Goal: Task Accomplishment & Management: Manage account settings

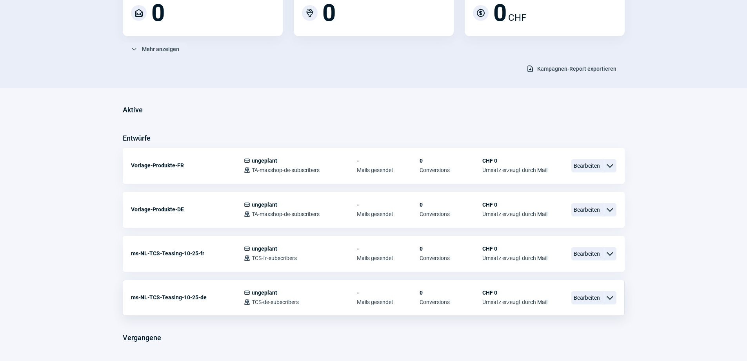
scroll to position [118, 0]
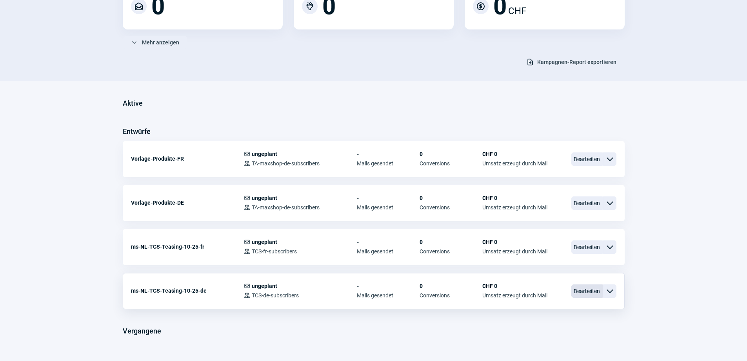
click at [583, 293] on span "Bearbeiten" at bounding box center [587, 290] width 31 height 13
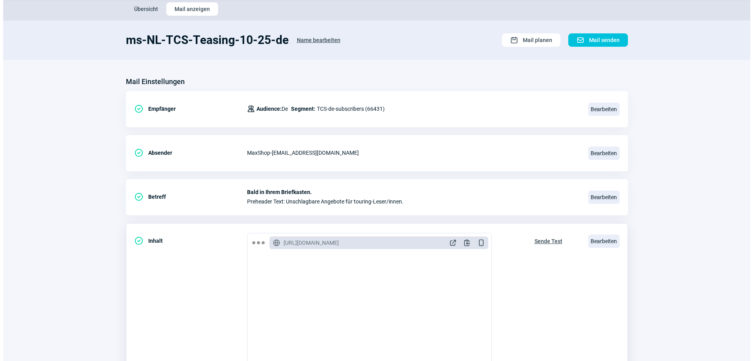
scroll to position [78, 0]
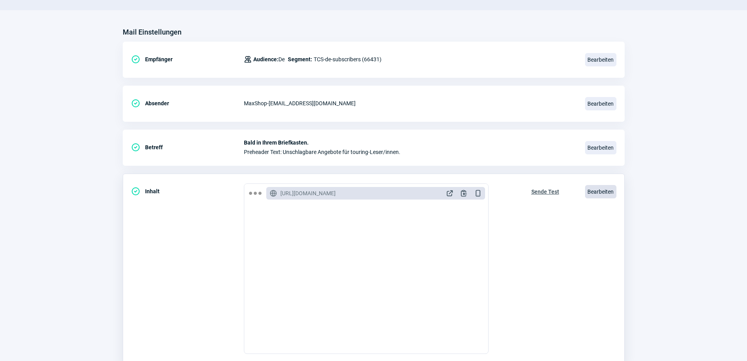
click at [599, 193] on span "Bearbeiten" at bounding box center [600, 191] width 31 height 13
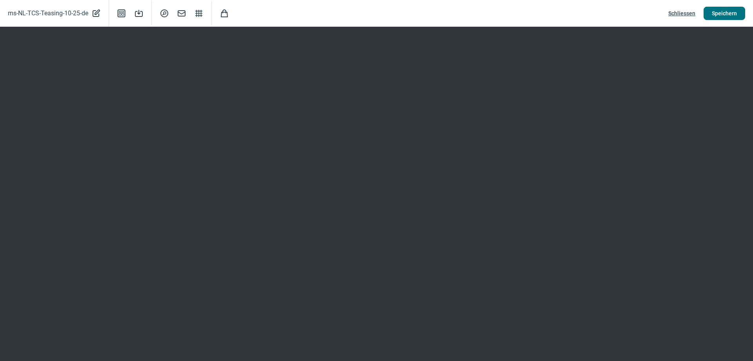
click at [723, 13] on span "Speichern" at bounding box center [724, 13] width 25 height 13
drag, startPoint x: 721, startPoint y: 12, endPoint x: 712, endPoint y: 12, distance: 9.4
click at [721, 12] on span "Speichern" at bounding box center [724, 13] width 25 height 13
click at [680, 11] on span "Schliessen" at bounding box center [681, 13] width 27 height 13
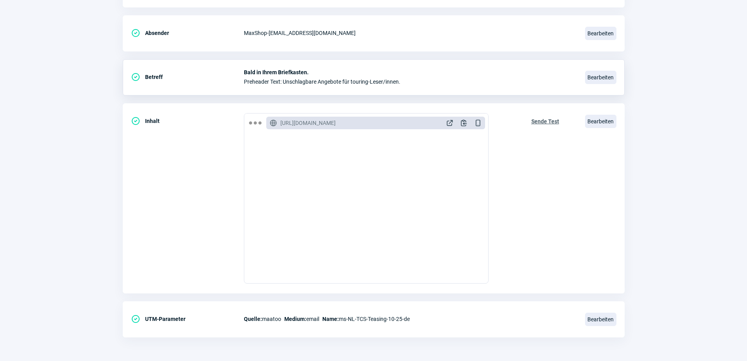
scroll to position [0, 0]
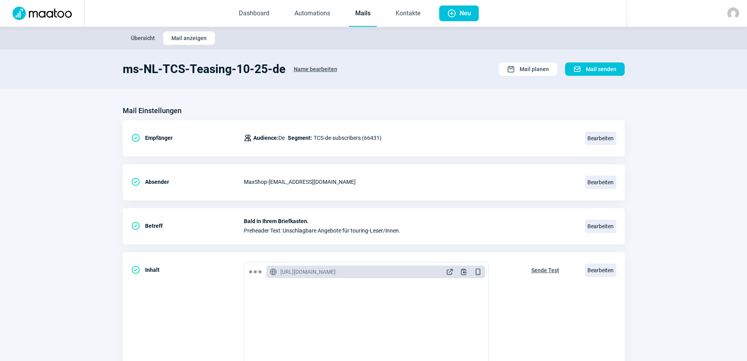
click at [147, 38] on span "Übersicht" at bounding box center [143, 38] width 24 height 13
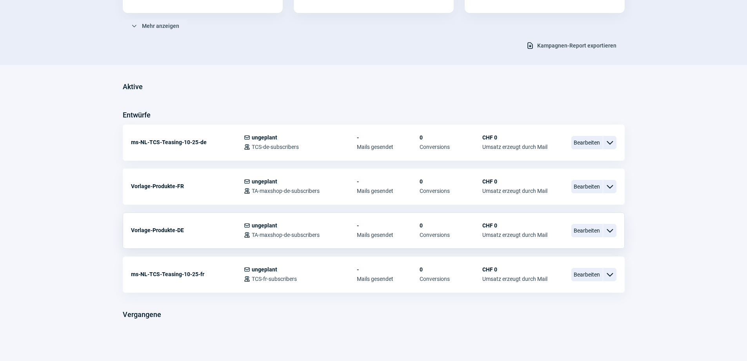
scroll to position [135, 0]
click at [577, 276] on span "Bearbeiten" at bounding box center [587, 273] width 31 height 13
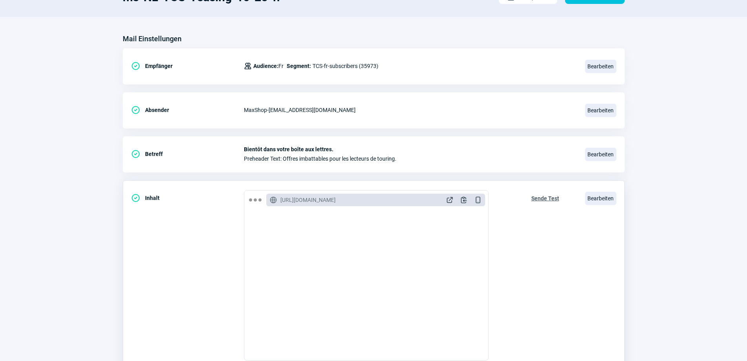
scroll to position [149, 0]
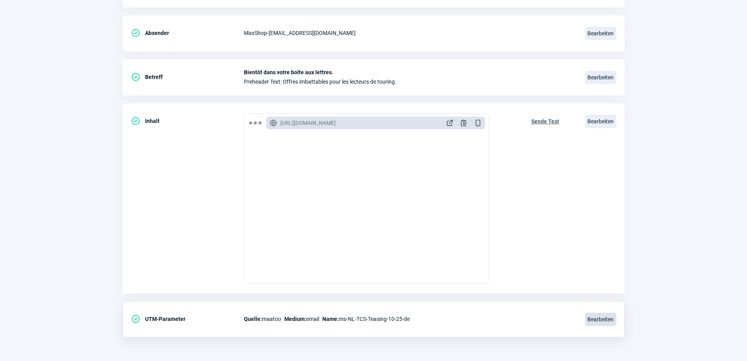
click at [594, 317] on span "Bearbeiten" at bounding box center [600, 318] width 31 height 13
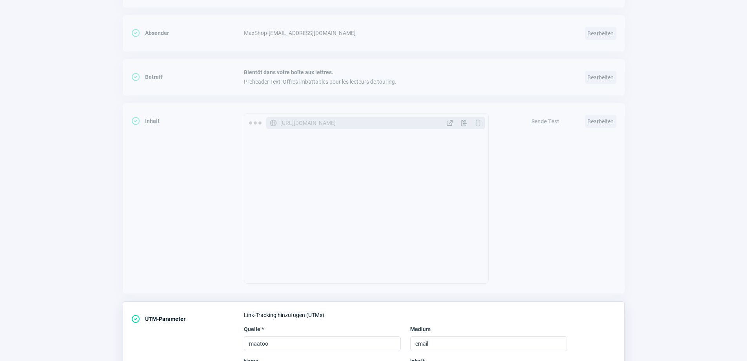
scroll to position [230, 0]
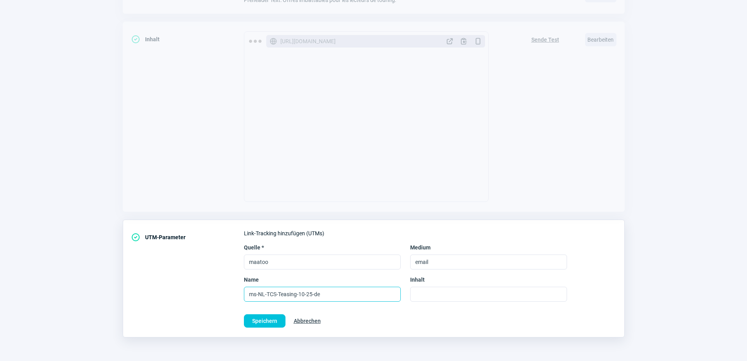
click at [322, 293] on input "ms-NL-TCS-Teasing-10-25-de" at bounding box center [322, 293] width 157 height 15
type input "ms-NL-TCS-Teasing-10-25-fr"
click at [260, 322] on span "Speichern" at bounding box center [264, 320] width 25 height 13
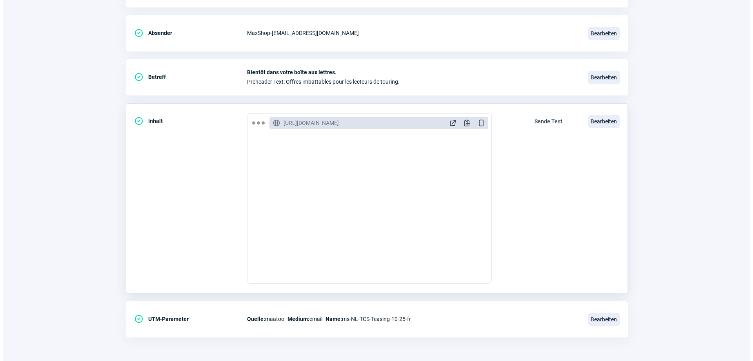
scroll to position [0, 0]
click at [602, 118] on span "Bearbeiten" at bounding box center [600, 121] width 31 height 13
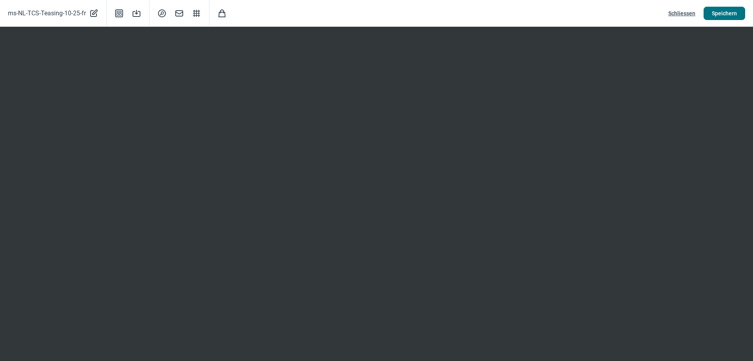
click at [729, 11] on span "Speichern" at bounding box center [724, 13] width 25 height 13
click at [721, 10] on span "Speichern" at bounding box center [724, 13] width 25 height 13
click at [678, 13] on span "Schliessen" at bounding box center [681, 13] width 27 height 13
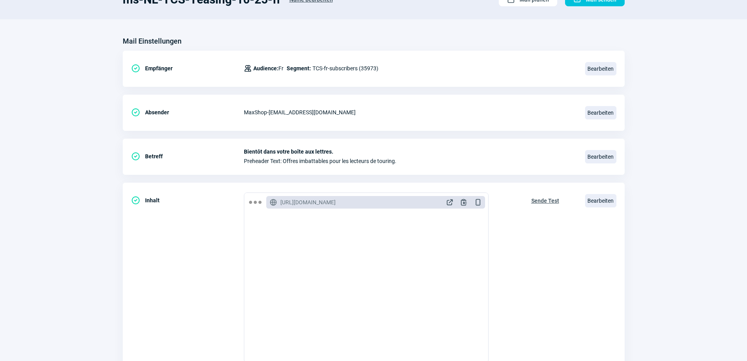
scroll to position [0, 0]
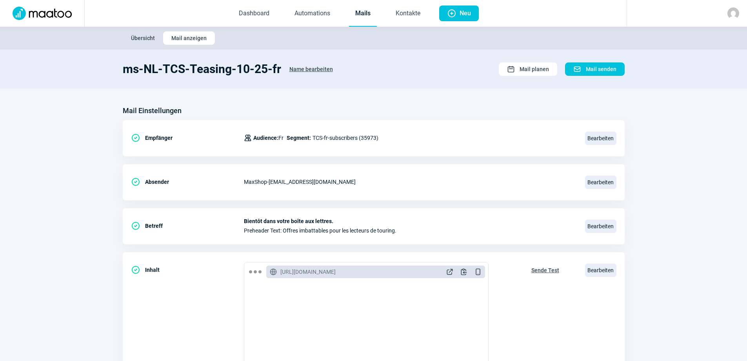
click at [141, 37] on span "Übersicht" at bounding box center [143, 38] width 24 height 13
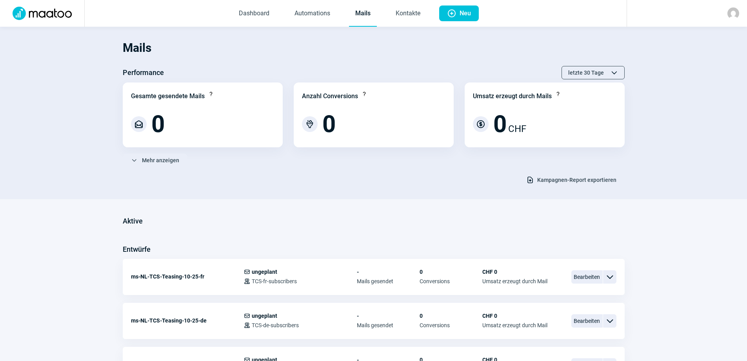
click at [731, 10] on img at bounding box center [734, 13] width 12 height 12
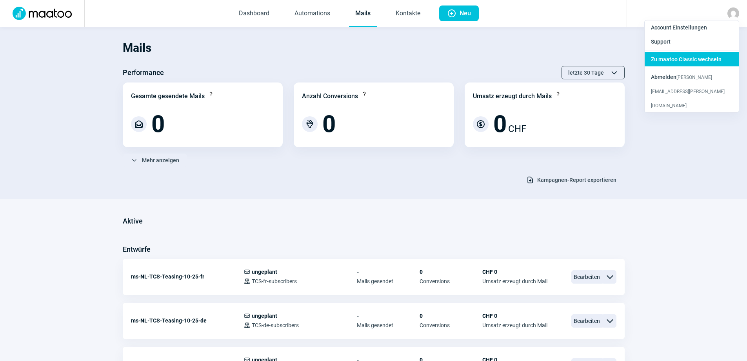
click at [677, 62] on span "Zu maatoo Classic wechseln" at bounding box center [686, 59] width 71 height 6
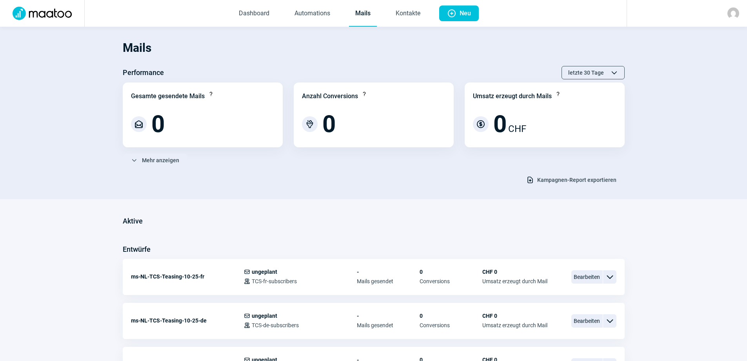
click at [365, 15] on link "Mails" at bounding box center [363, 14] width 28 height 26
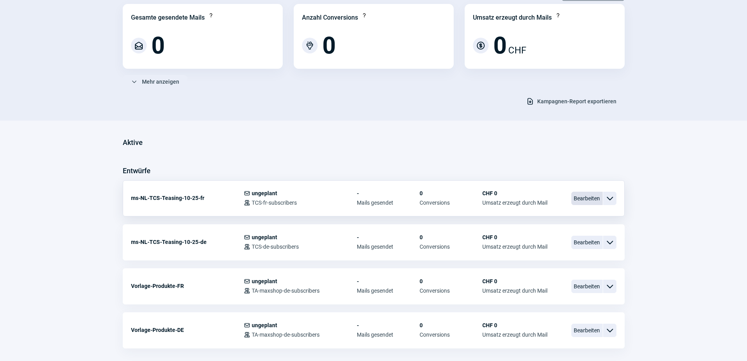
click at [586, 200] on span "Bearbeiten" at bounding box center [587, 197] width 31 height 13
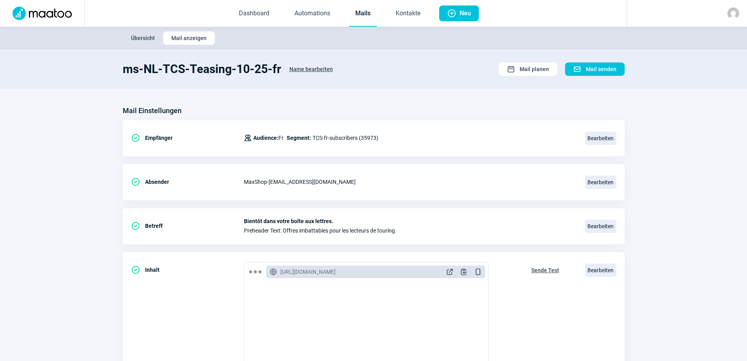
click at [138, 40] on span "Übersicht" at bounding box center [143, 38] width 24 height 13
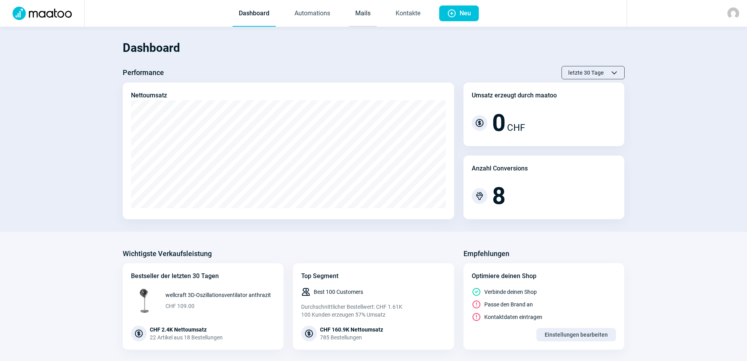
click at [364, 16] on link "Mails" at bounding box center [363, 14] width 28 height 26
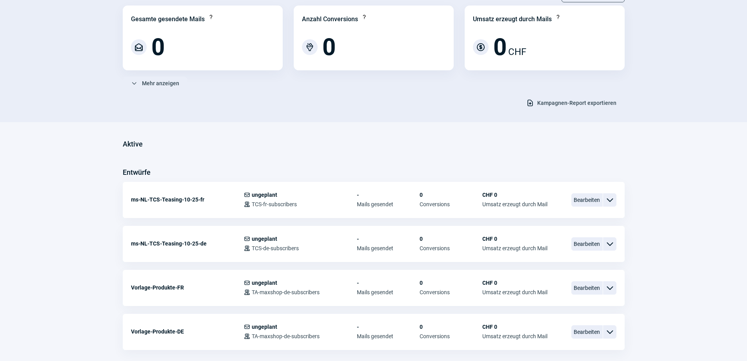
scroll to position [78, 0]
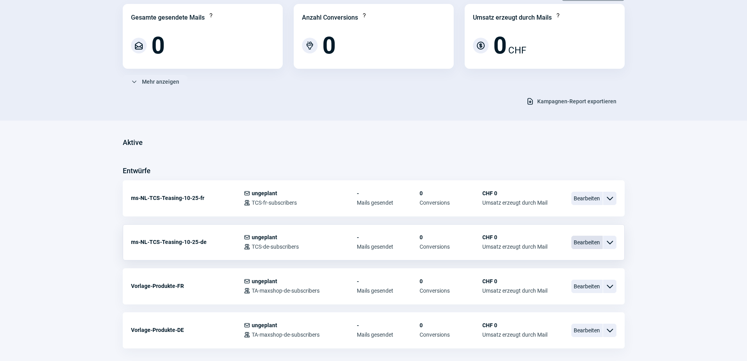
click at [582, 244] on span "Bearbeiten" at bounding box center [587, 241] width 31 height 13
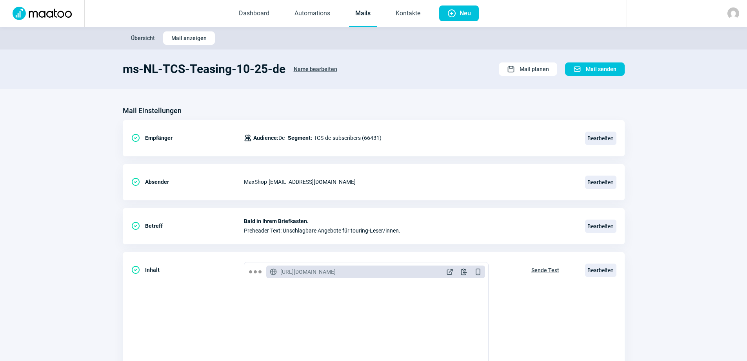
click at [138, 40] on span "Übersicht" at bounding box center [143, 38] width 24 height 13
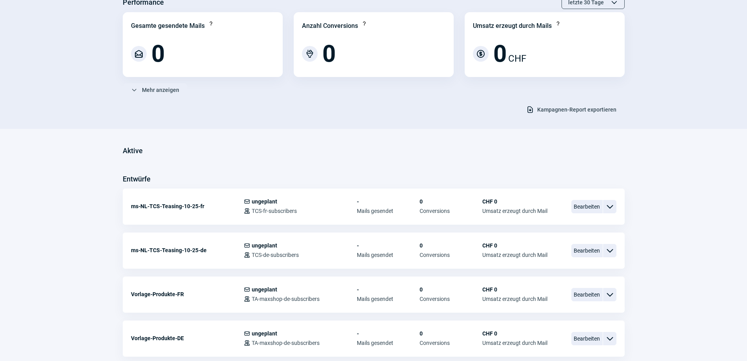
scroll to position [78, 0]
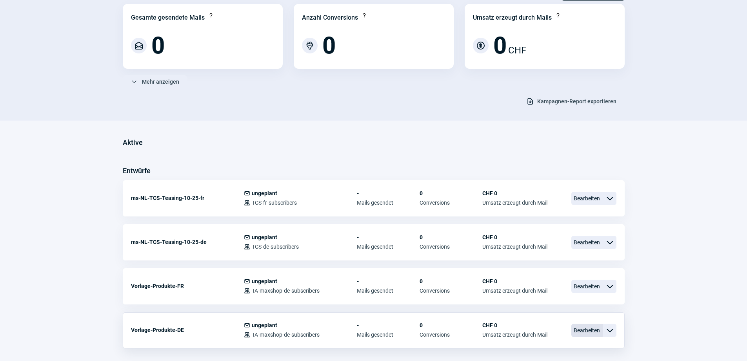
click at [589, 329] on span "Bearbeiten" at bounding box center [587, 329] width 31 height 13
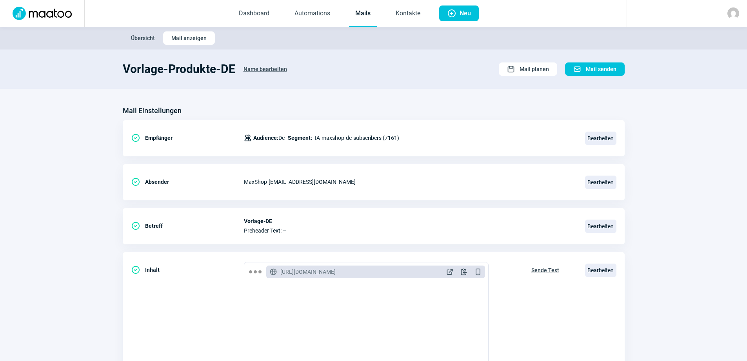
click at [263, 69] on span "Name bearbeiten" at bounding box center [266, 69] width 44 height 13
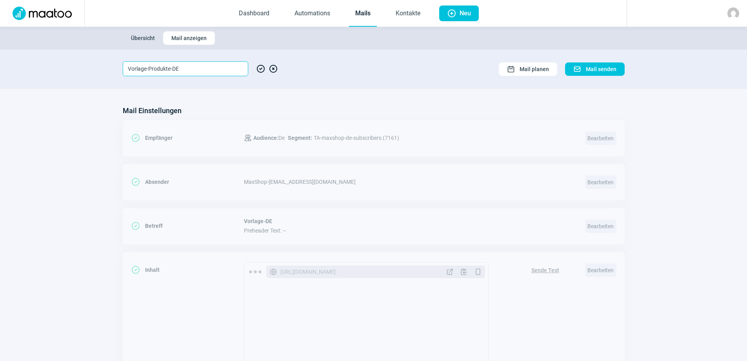
click at [170, 66] on input "Vorlage-Produkte-DE" at bounding box center [186, 68] width 126 height 15
drag, startPoint x: 184, startPoint y: 68, endPoint x: 118, endPoint y: 67, distance: 65.9
click at [118, 67] on section "Vorlage-Produkte-DE CheckCircle icon XCircle icon Calendar icon Mail planen Mai…" at bounding box center [373, 68] width 747 height 39
drag, startPoint x: 158, startPoint y: 67, endPoint x: 120, endPoint y: 70, distance: 37.4
click at [120, 70] on section "ms-nl-27-de CheckCircle icon XCircle icon Calendar icon Mail planen Mail icon M…" at bounding box center [373, 68] width 747 height 39
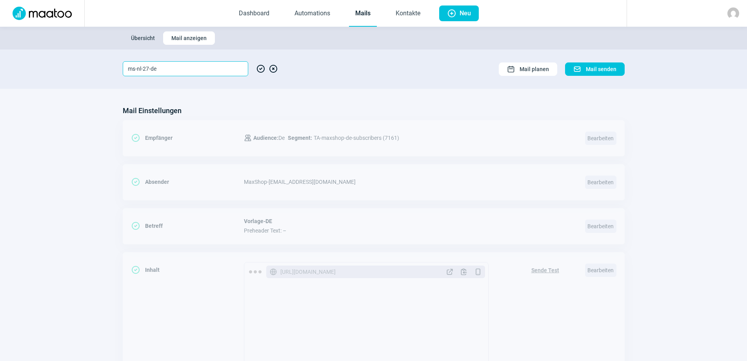
type input "ms-nl-27-de"
click at [262, 68] on span "CheckCircle icon" at bounding box center [260, 68] width 9 height 15
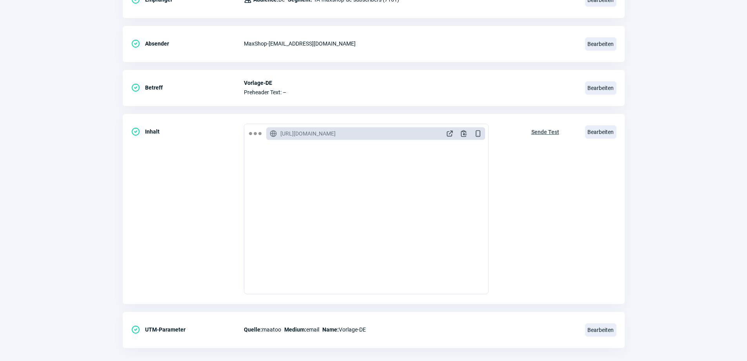
scroll to position [149, 0]
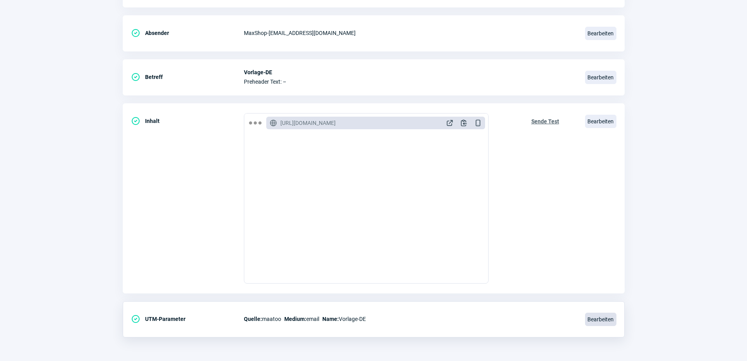
click at [593, 319] on span "Bearbeiten" at bounding box center [600, 318] width 31 height 13
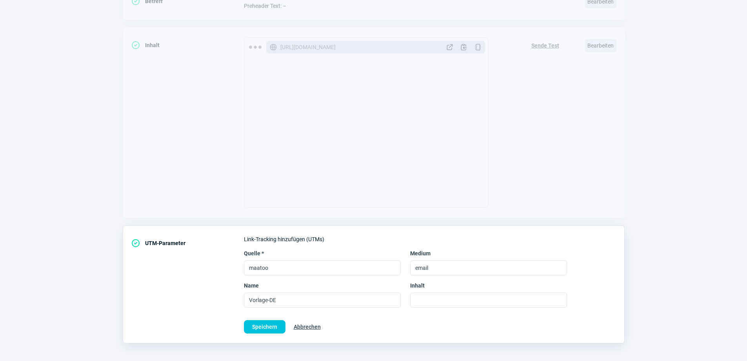
scroll to position [227, 0]
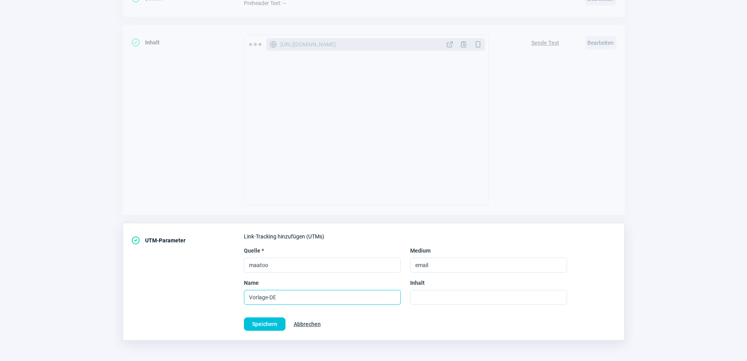
drag, startPoint x: 279, startPoint y: 297, endPoint x: 243, endPoint y: 297, distance: 36.5
click at [243, 297] on div "CheckCircle icon UTM-Parameter Link-Tracking hinzufügen (UTMs) Quelle * maatoo …" at bounding box center [374, 281] width 502 height 118
paste input "ms-nl-27-de"
type input "ms-nl-27-de"
click at [273, 325] on span "Speichern" at bounding box center [264, 323] width 25 height 13
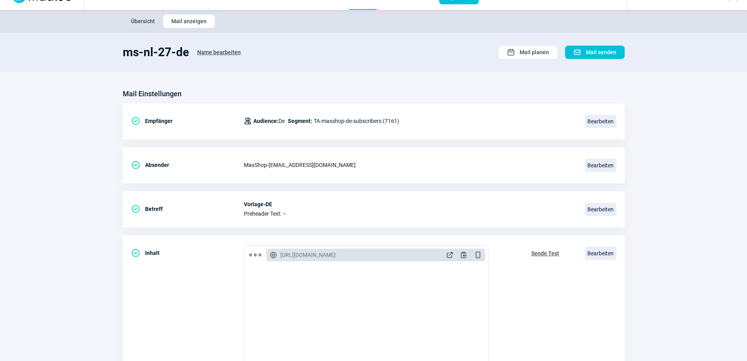
scroll to position [0, 0]
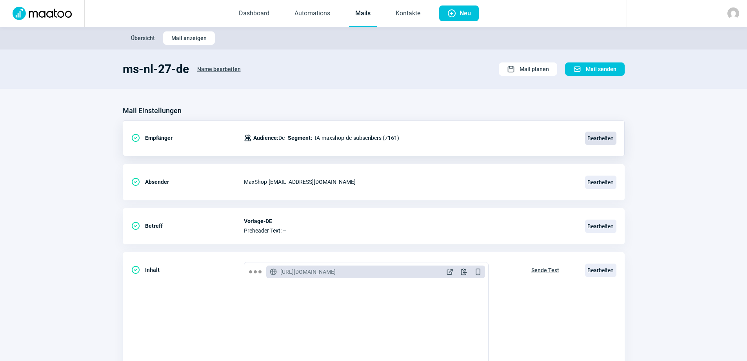
click at [592, 140] on span "Bearbeiten" at bounding box center [600, 137] width 31 height 13
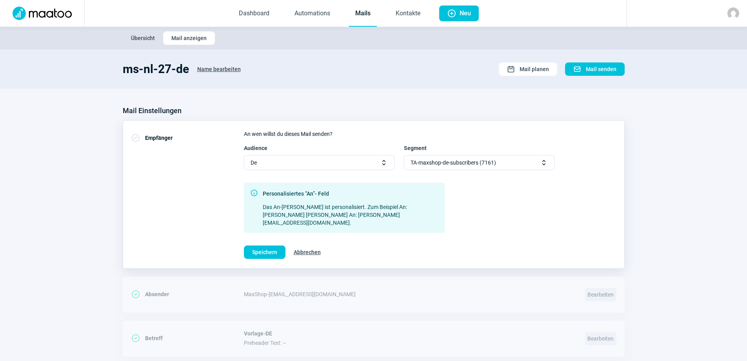
click at [544, 165] on span "Selector icon" at bounding box center [544, 162] width 8 height 8
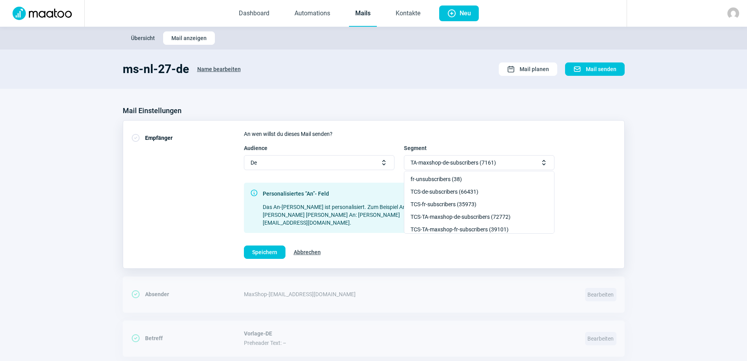
scroll to position [64, 0]
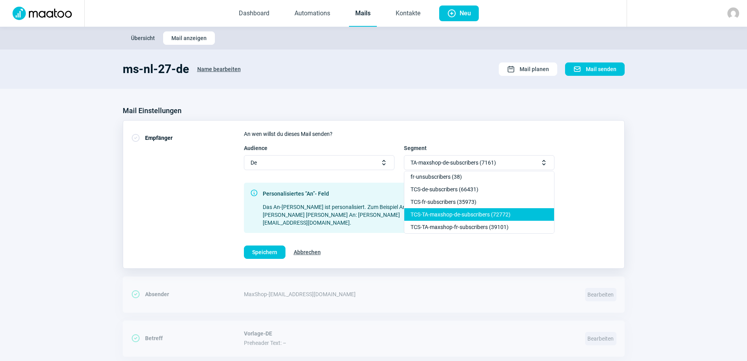
click at [459, 214] on div "TCS-TA-maxshop-de-subscribers (72772)" at bounding box center [479, 214] width 150 height 13
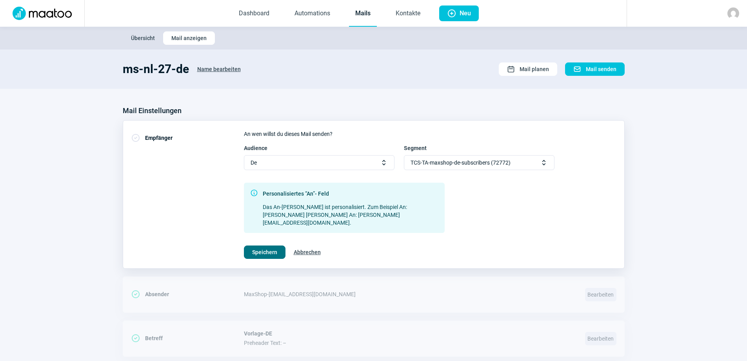
click at [260, 246] on span "Speichern" at bounding box center [264, 252] width 25 height 13
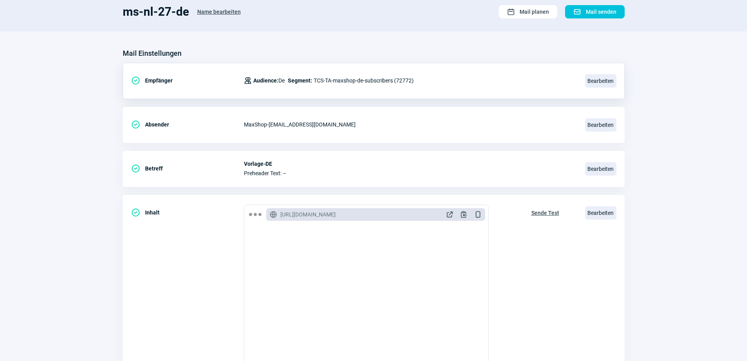
scroll to position [0, 0]
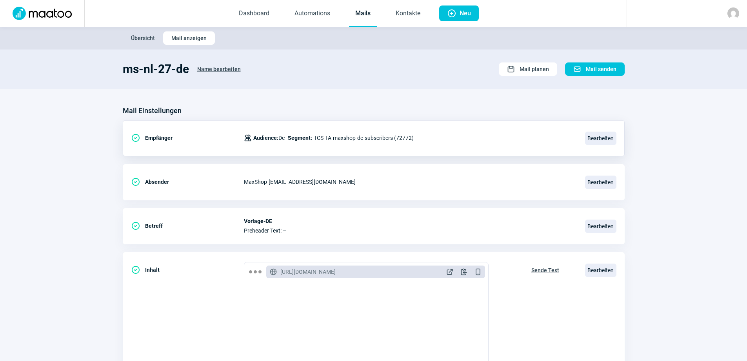
click at [140, 39] on span "Übersicht" at bounding box center [143, 38] width 24 height 13
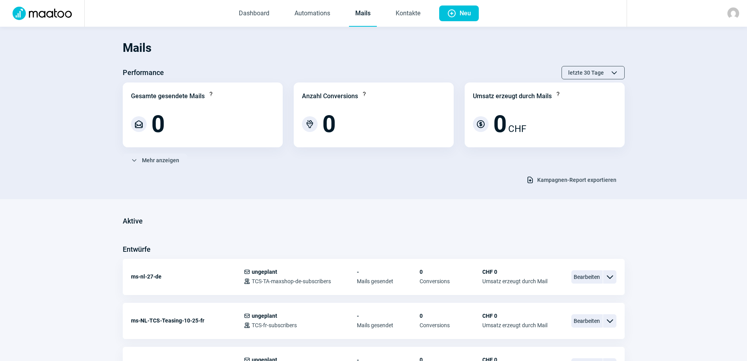
scroll to position [78, 0]
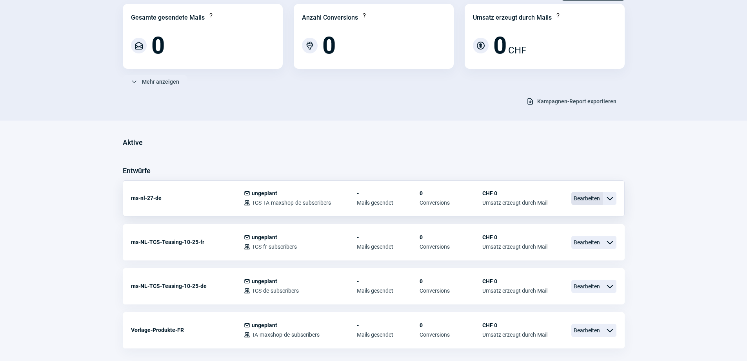
click at [589, 198] on span "Bearbeiten" at bounding box center [587, 197] width 31 height 13
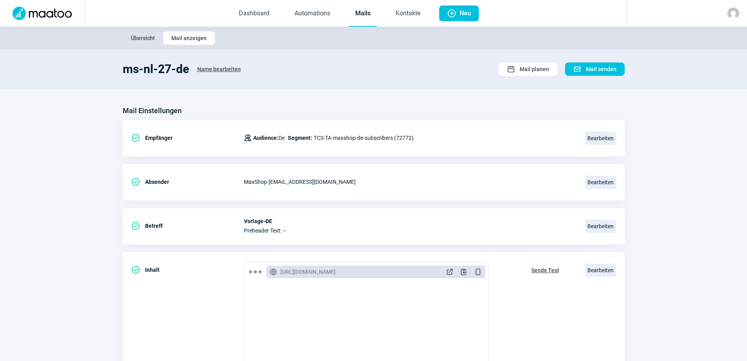
click at [209, 68] on span "Name bearbeiten" at bounding box center [219, 69] width 44 height 13
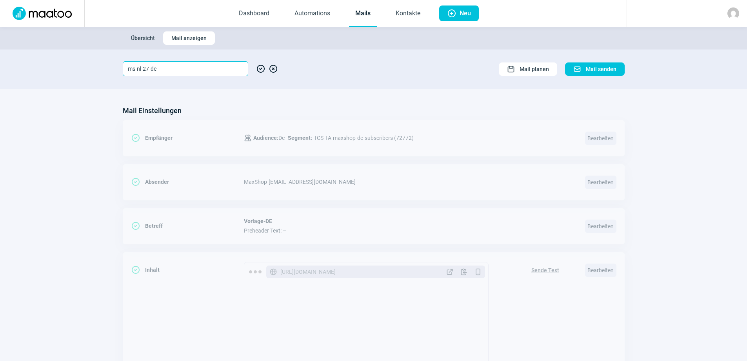
click at [141, 67] on input "ms-nl-27-de" at bounding box center [186, 68] width 126 height 15
type input "ms-NL-27-de"
click at [260, 69] on span "CheckCircle icon" at bounding box center [260, 68] width 9 height 15
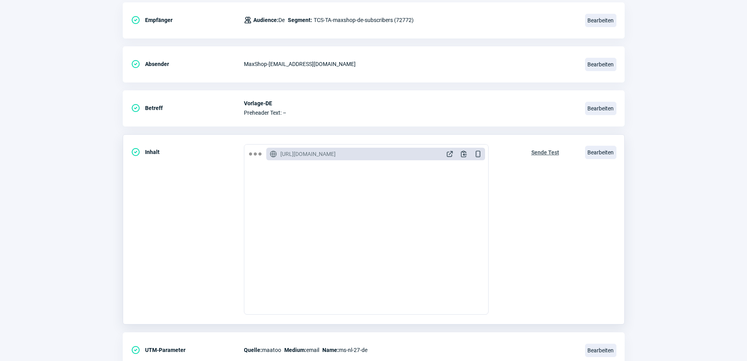
scroll to position [118, 0]
click at [595, 351] on span "Bearbeiten" at bounding box center [600, 349] width 31 height 13
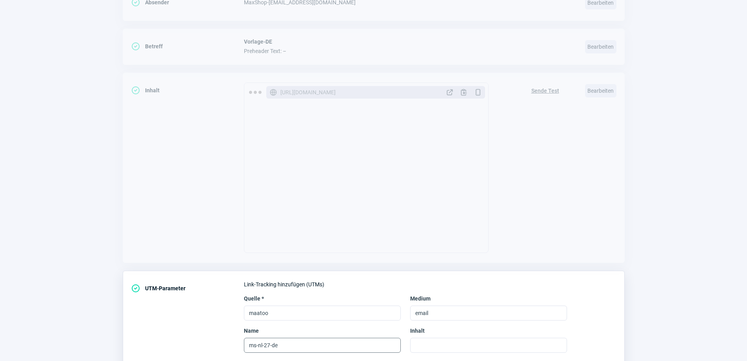
scroll to position [230, 0]
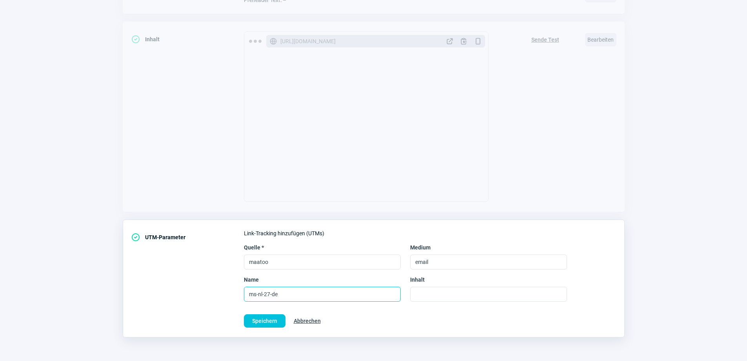
click at [262, 294] on input "ms-nl-27-de" at bounding box center [322, 293] width 157 height 15
type input "ms-NL-27-de"
click at [262, 322] on span "Speichern" at bounding box center [264, 320] width 25 height 13
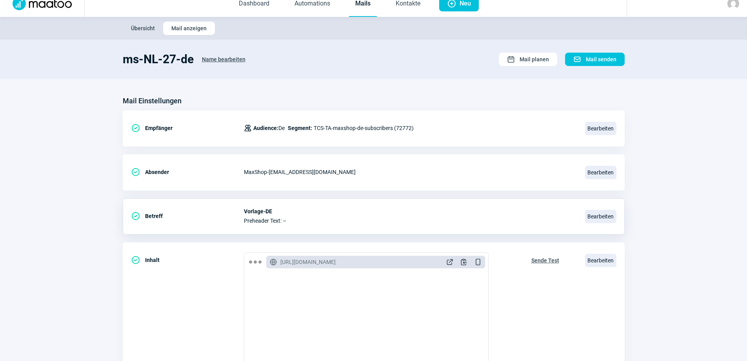
scroll to position [0, 0]
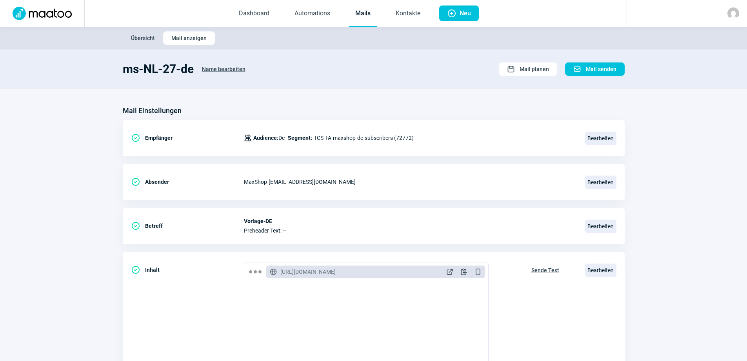
click at [140, 38] on span "Übersicht" at bounding box center [143, 38] width 24 height 13
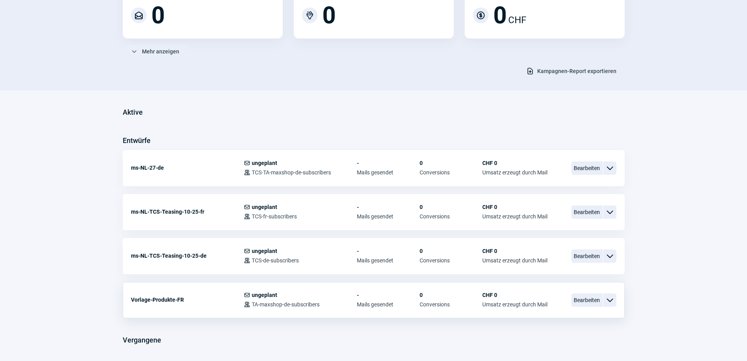
scroll to position [118, 0]
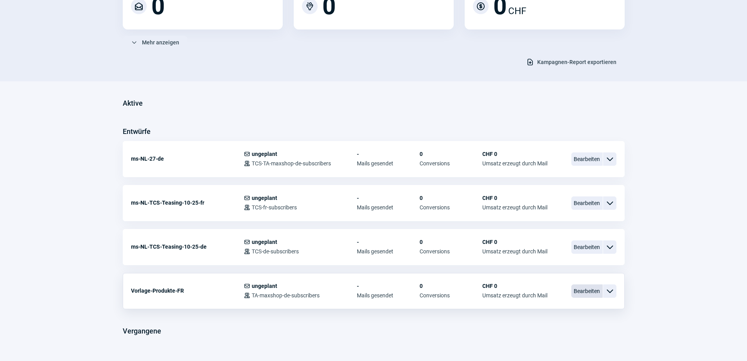
click at [581, 291] on span "Bearbeiten" at bounding box center [587, 290] width 31 height 13
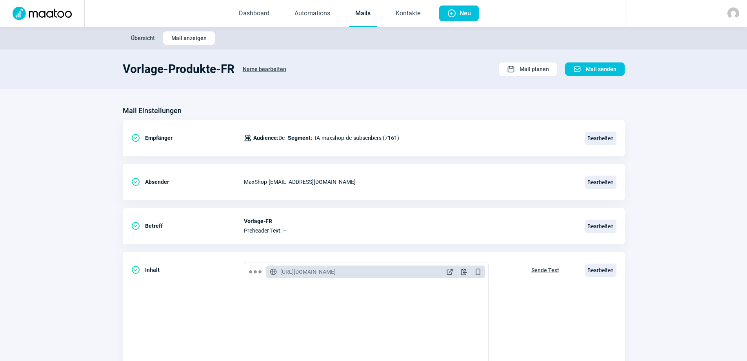
click at [265, 66] on span "Name bearbeiten" at bounding box center [265, 69] width 44 height 13
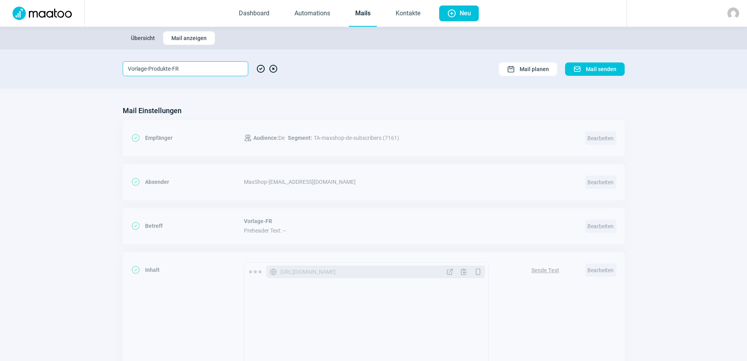
drag, startPoint x: 191, startPoint y: 70, endPoint x: 112, endPoint y: 64, distance: 79.9
click at [112, 64] on section "Vorlage-Produkte-FR CheckCircle icon XCircle icon Calendar icon Mail planen Mai…" at bounding box center [373, 68] width 747 height 39
drag, startPoint x: 168, startPoint y: 67, endPoint x: 119, endPoint y: 71, distance: 49.5
click at [119, 71] on section "ms-NL-27-fr CheckCircle icon XCircle icon Calendar icon Mail planen Mail icon M…" at bounding box center [373, 68] width 747 height 39
type input "ms-NL-27-fr"
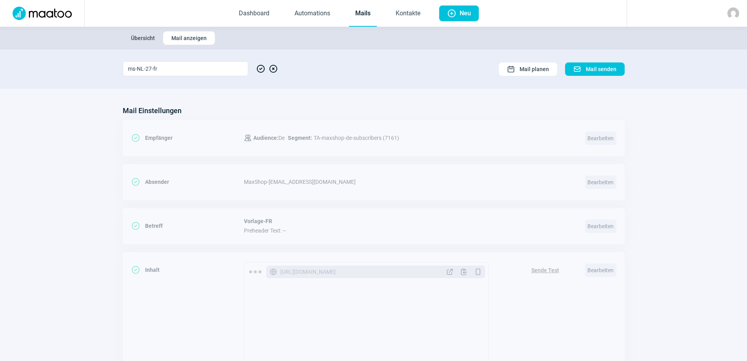
click at [260, 71] on span "CheckCircle icon" at bounding box center [260, 68] width 9 height 15
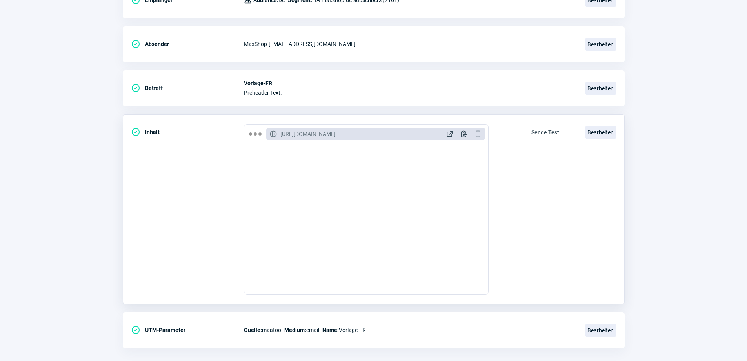
scroll to position [149, 0]
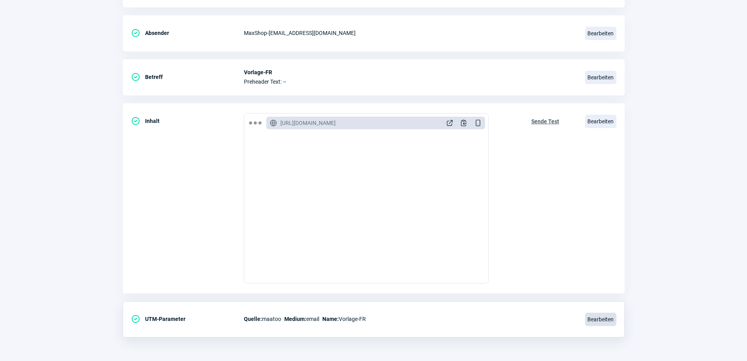
click at [592, 320] on span "Bearbeiten" at bounding box center [600, 318] width 31 height 13
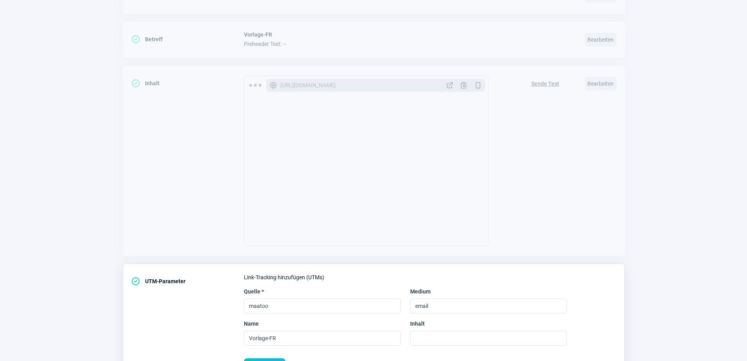
scroll to position [230, 0]
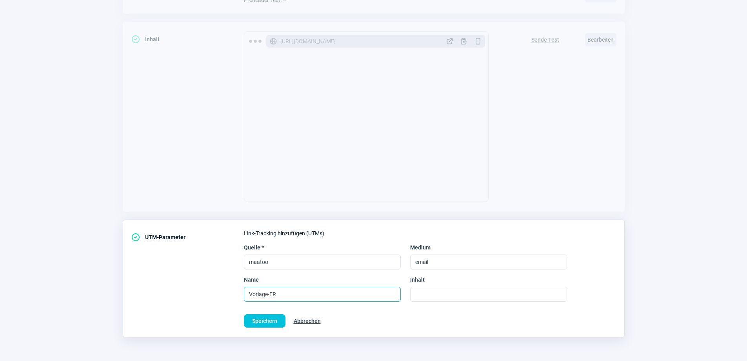
drag, startPoint x: 280, startPoint y: 291, endPoint x: 234, endPoint y: 291, distance: 46.3
click at [237, 290] on div "CheckCircle icon UTM-Parameter Link-Tracking hinzufügen (UTMs) Quelle * maatoo …" at bounding box center [374, 278] width 502 height 118
paste input "ms-NL-27-fr"
type input "ms-NL-27-fr"
click at [265, 318] on span "Speichern" at bounding box center [264, 320] width 25 height 13
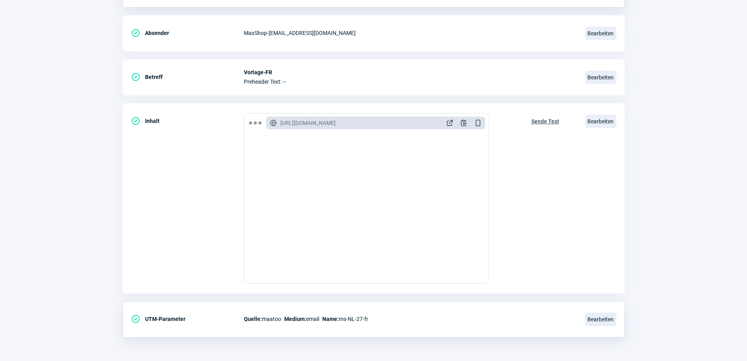
scroll to position [0, 0]
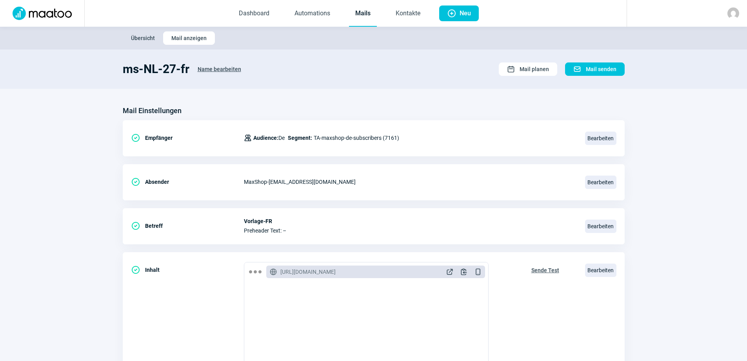
click at [144, 36] on span "Übersicht" at bounding box center [143, 38] width 24 height 13
